Goal: Task Accomplishment & Management: Manage account settings

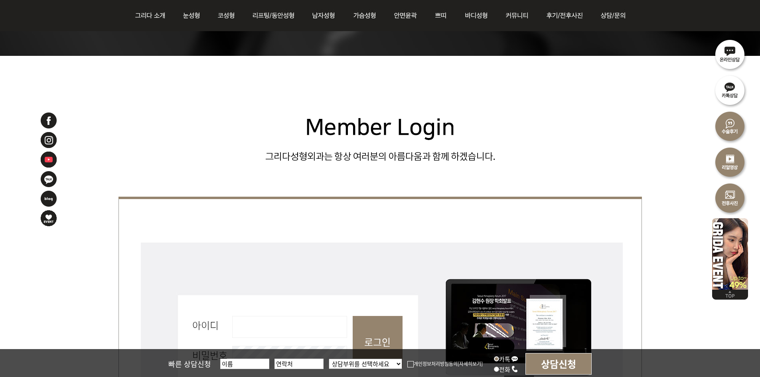
scroll to position [279, 0]
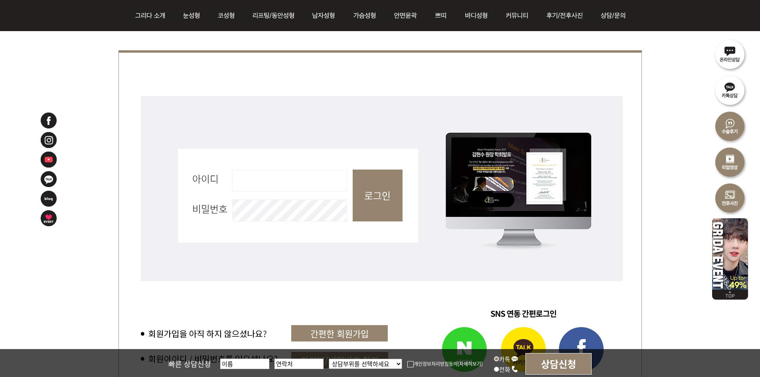
drag, startPoint x: 332, startPoint y: 172, endPoint x: 336, endPoint y: 188, distance: 16.6
click at [332, 172] on input "아이디 필수" at bounding box center [289, 181] width 115 height 22
type input "admin"
click at [377, 198] on input "로그인" at bounding box center [378, 196] width 50 height 52
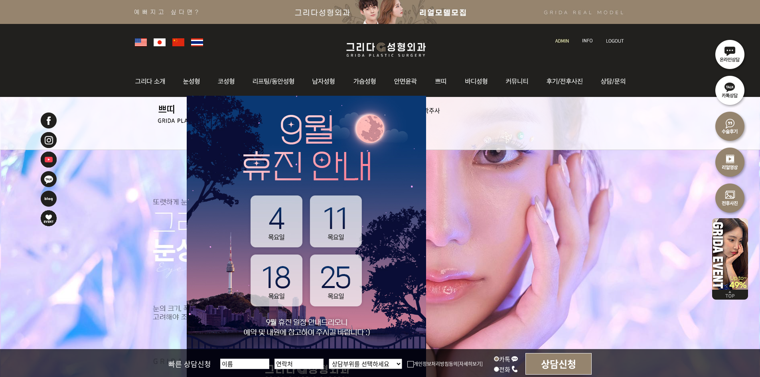
click at [559, 38] on link at bounding box center [563, 33] width 23 height 11
